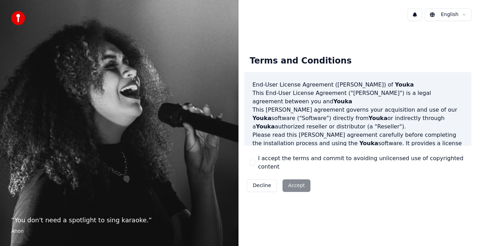
click at [254, 161] on button "I accept the terms and commit to avoiding unlicensed use of copyrighted content" at bounding box center [253, 163] width 6 height 6
click at [285, 180] on button "Accept" at bounding box center [297, 186] width 28 height 13
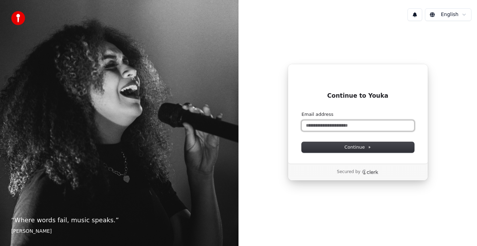
click at [327, 128] on input "Email address" at bounding box center [358, 125] width 112 height 10
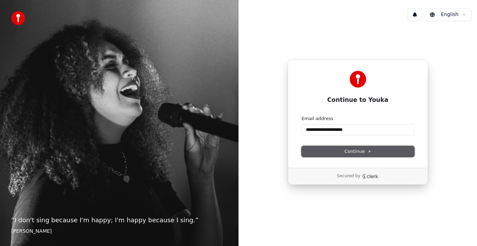
click at [321, 152] on button "Continue" at bounding box center [358, 151] width 112 height 10
type input "**********"
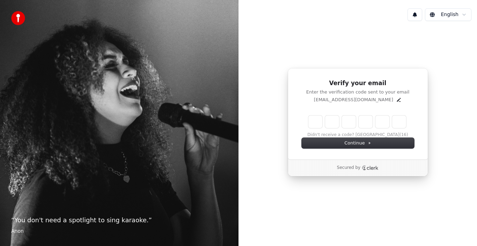
type input "*"
type input "**"
type input "*"
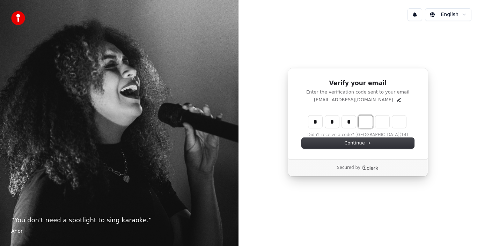
type input "***"
type input "*"
type input "****"
type input "*"
type input "******"
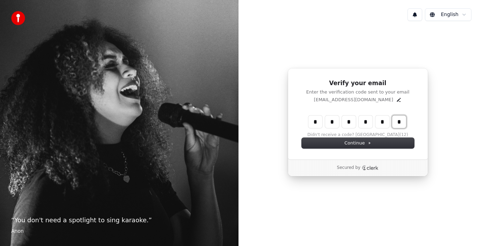
type input "*"
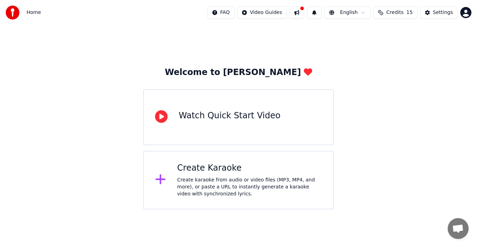
click at [271, 176] on div "Create Karaoke Create karaoke from audio or video files (MP3, MP4, and more), o…" at bounding box center [249, 180] width 145 height 35
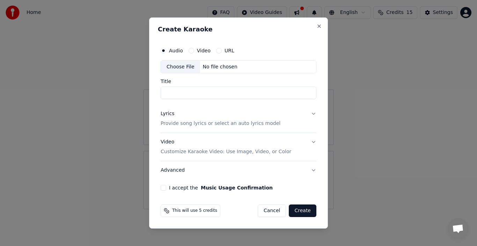
click at [197, 53] on label "Video" at bounding box center [204, 50] width 14 height 5
click at [194, 53] on button "Video" at bounding box center [192, 51] width 6 height 6
click at [168, 51] on div "Audio" at bounding box center [172, 51] width 22 height 6
click at [163, 51] on button "Audio" at bounding box center [164, 51] width 6 height 6
click at [184, 68] on div "Choose File" at bounding box center [180, 67] width 39 height 13
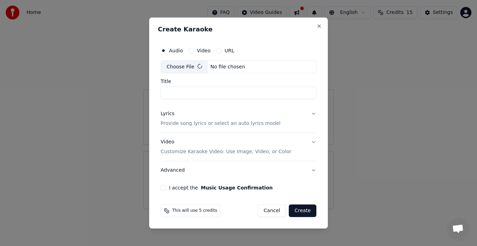
type input "**********"
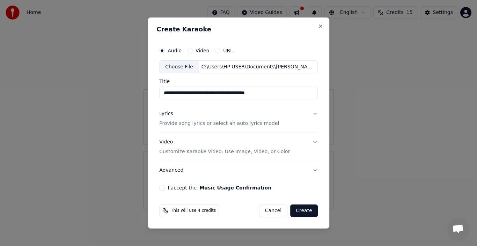
click at [314, 115] on button "Lyrics Provide song lyrics or select an auto lyrics model" at bounding box center [238, 119] width 159 height 28
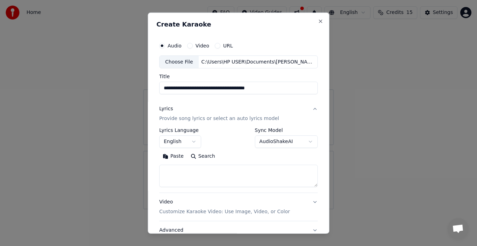
click at [281, 141] on button "AudioShakeAI" at bounding box center [286, 142] width 63 height 13
click at [281, 141] on body "**********" at bounding box center [238, 105] width 477 height 210
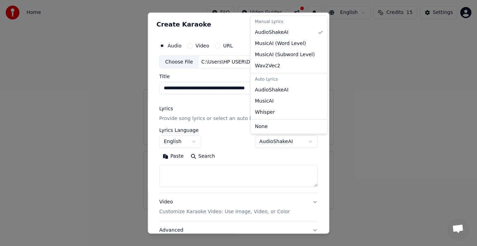
click at [281, 141] on body "**********" at bounding box center [238, 105] width 477 height 210
select select "**********"
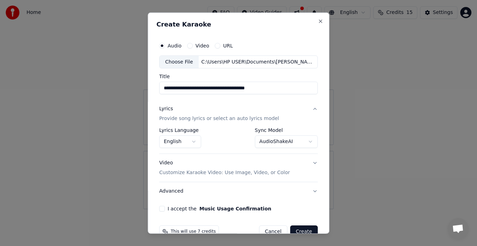
scroll to position [16, 0]
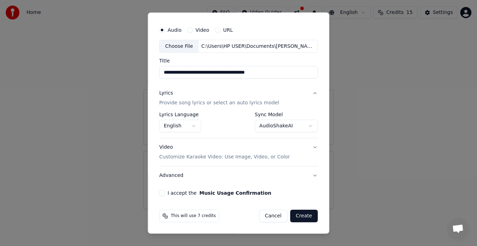
click at [261, 158] on p "Customize Karaoke Video: Use Image, Video, or Color" at bounding box center [224, 157] width 131 height 7
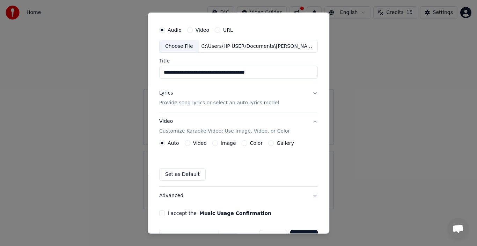
scroll to position [36, 0]
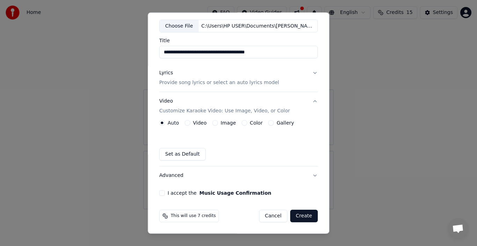
click at [162, 194] on button "I accept the Music Usage Confirmation" at bounding box center [162, 193] width 6 height 6
click at [308, 174] on button "Advanced" at bounding box center [238, 176] width 159 height 18
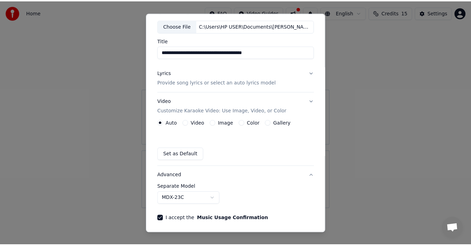
scroll to position [16, 0]
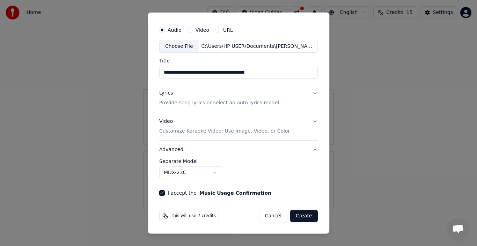
click at [212, 173] on body "**********" at bounding box center [238, 105] width 477 height 210
click at [271, 180] on body "**********" at bounding box center [238, 105] width 477 height 210
click at [305, 213] on button "Create" at bounding box center [304, 216] width 28 height 13
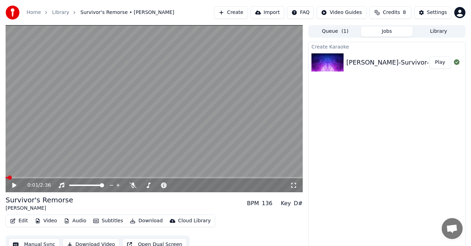
click at [16, 183] on icon at bounding box center [19, 186] width 16 height 6
click at [166, 185] on span at bounding box center [165, 185] width 4 height 4
click at [174, 183] on span at bounding box center [172, 185] width 4 height 4
click at [176, 183] on span at bounding box center [173, 185] width 4 height 4
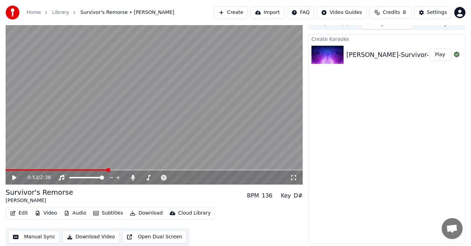
click at [92, 236] on button "Download Video" at bounding box center [91, 237] width 57 height 13
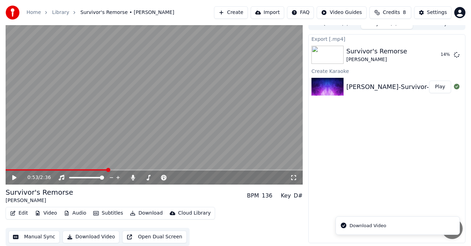
click at [63, 231] on button "Download Video" at bounding box center [91, 237] width 57 height 13
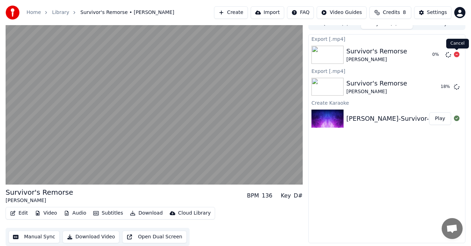
click at [455, 54] on icon at bounding box center [457, 55] width 6 height 6
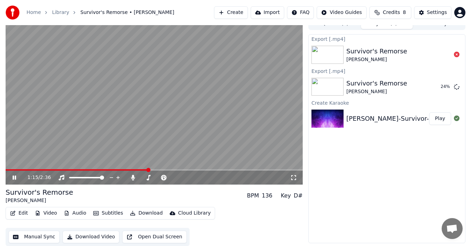
click at [125, 170] on span at bounding box center [77, 169] width 143 height 1
click at [67, 168] on span at bounding box center [69, 170] width 4 height 4
click at [24, 172] on span at bounding box center [26, 170] width 4 height 4
click at [13, 175] on icon at bounding box center [19, 178] width 16 height 6
click at [13, 175] on icon at bounding box center [14, 177] width 4 height 5
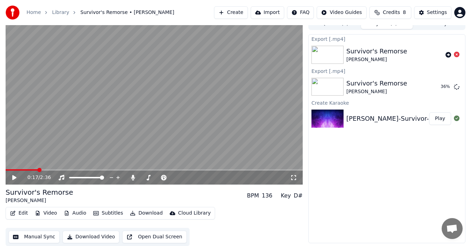
click at [391, 13] on span "Credits" at bounding box center [391, 12] width 17 height 7
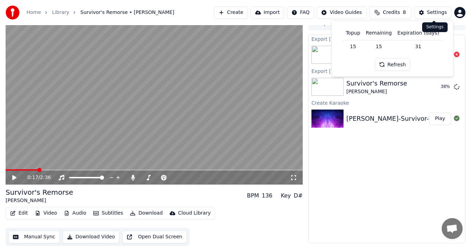
click at [434, 13] on div "Settings" at bounding box center [437, 12] width 20 height 7
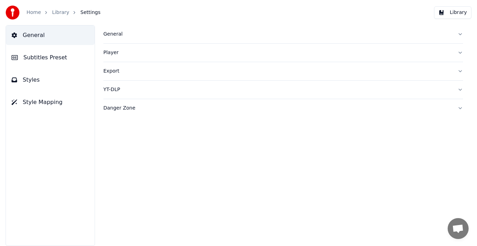
click at [33, 16] on link "Home" at bounding box center [34, 12] width 14 height 7
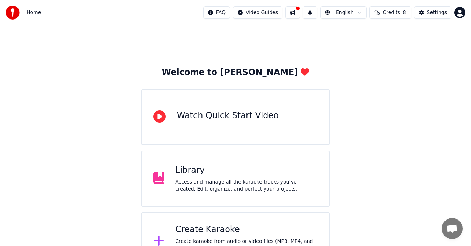
scroll to position [25, 0]
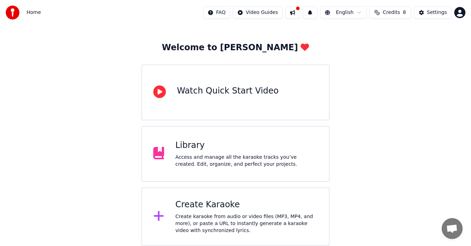
click at [212, 158] on div "Access and manage all the karaoke tracks you’ve created. Edit, organize, and pe…" at bounding box center [246, 161] width 142 height 14
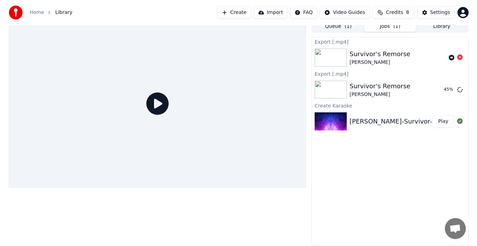
scroll to position [5, 0]
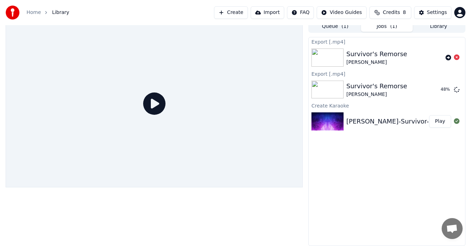
click at [306, 16] on html "Home Library Create Import FAQ Video Guides Credits 8 Settings Queue ( 1 ) Jobs…" at bounding box center [235, 118] width 471 height 246
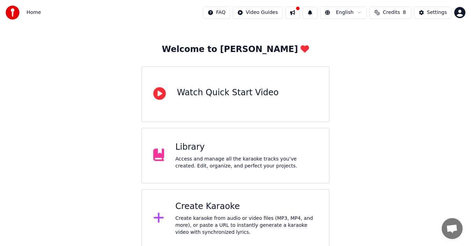
scroll to position [25, 0]
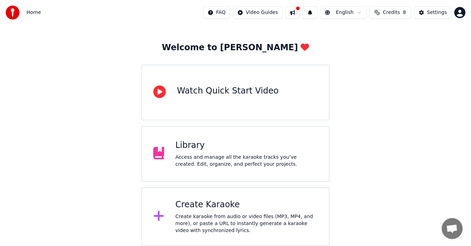
click at [260, 159] on div "Access and manage all the karaoke tracks you’ve created. Edit, organize, and pe…" at bounding box center [246, 161] width 142 height 14
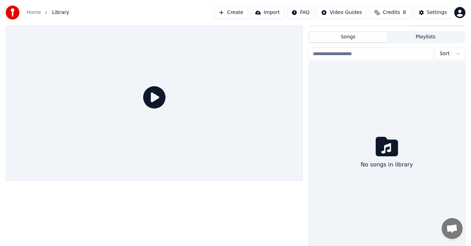
scroll to position [11, 0]
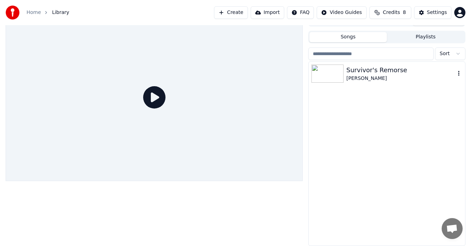
click at [459, 72] on icon "button" at bounding box center [458, 73] width 1 height 5
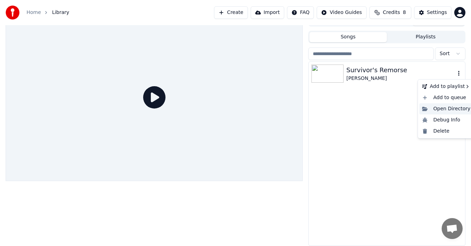
click at [454, 109] on div "Open Directory" at bounding box center [446, 108] width 54 height 11
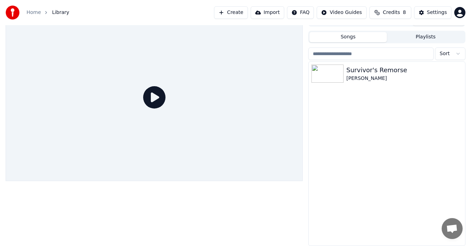
click at [391, 9] on span "Credits" at bounding box center [391, 12] width 17 height 7
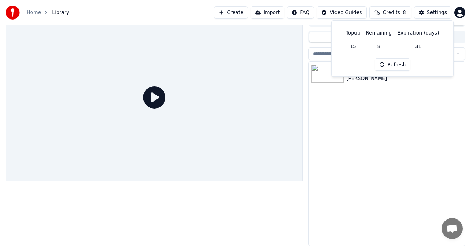
click at [380, 46] on td "8" at bounding box center [378, 46] width 31 height 13
click at [393, 64] on button "Refresh" at bounding box center [393, 64] width 36 height 13
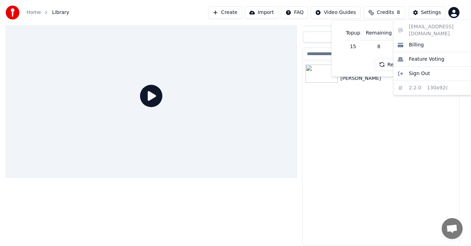
click at [462, 10] on html "Home Library Create Import FAQ Video Guides Credits 8 Settings Queue Jobs Libra…" at bounding box center [235, 112] width 471 height 246
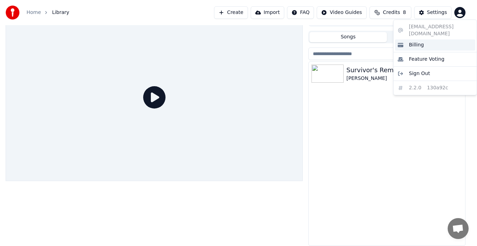
click at [424, 41] on div "Billing" at bounding box center [435, 44] width 80 height 11
